Goal: Task Accomplishment & Management: Manage account settings

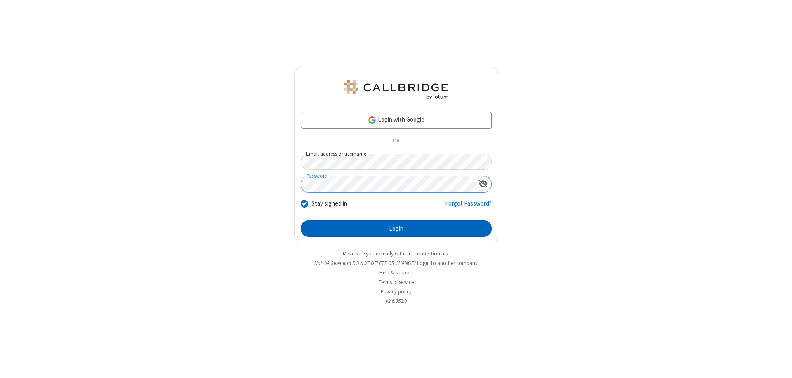
click at [396, 229] on button "Login" at bounding box center [396, 228] width 191 height 17
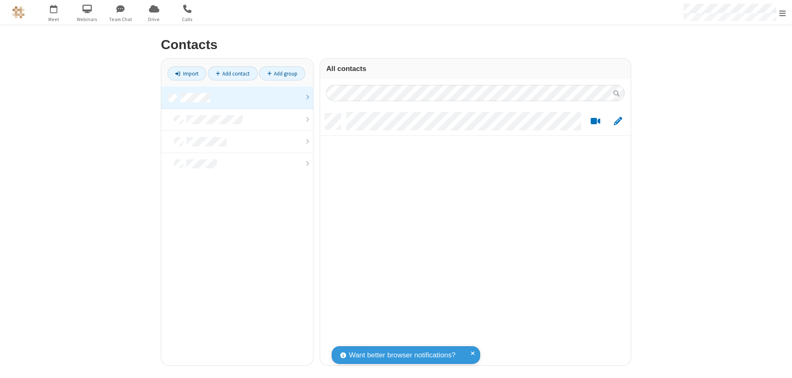
click at [237, 97] on link at bounding box center [237, 98] width 152 height 22
click at [233, 73] on link "Add contact" at bounding box center [233, 73] width 50 height 14
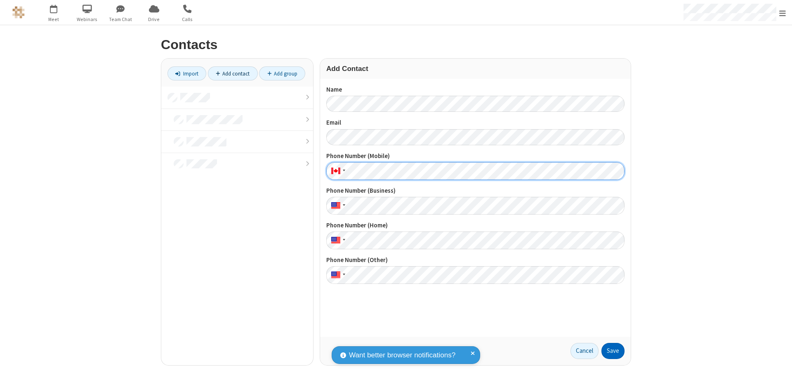
click at [613, 351] on button "Save" at bounding box center [613, 351] width 23 height 17
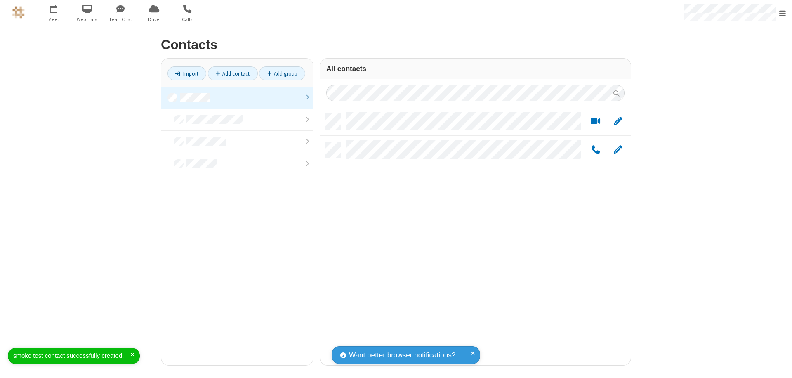
scroll to position [252, 305]
